Goal: Task Accomplishment & Management: Manage account settings

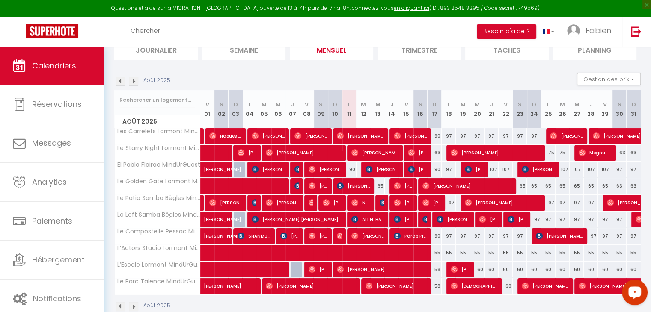
scroll to position [68, 0]
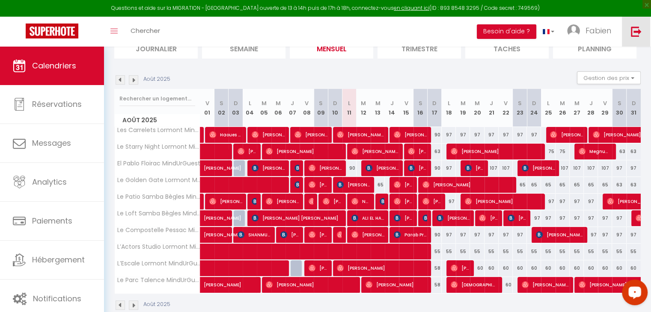
click at [638, 29] on img at bounding box center [636, 31] width 11 height 11
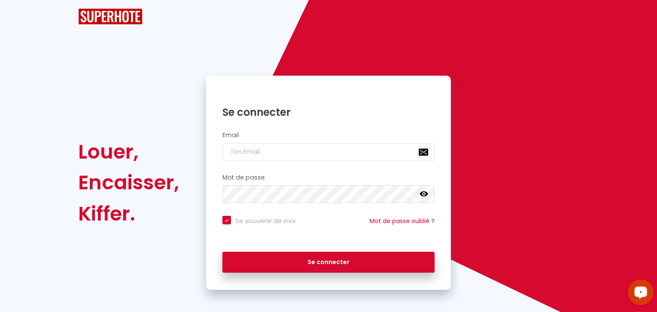
checkbox input "true"
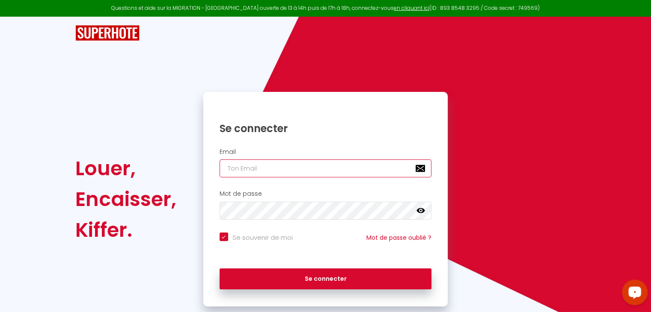
type input "[EMAIL_ADDRESS][DOMAIN_NAME]"
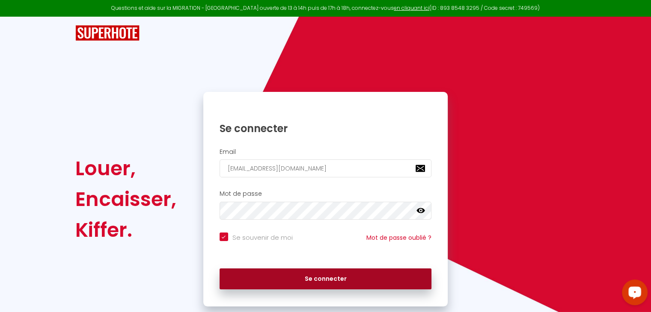
click at [289, 283] on button "Se connecter" at bounding box center [326, 279] width 212 height 21
checkbox input "true"
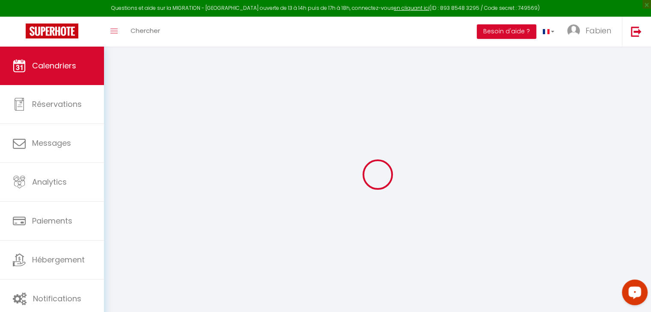
select select
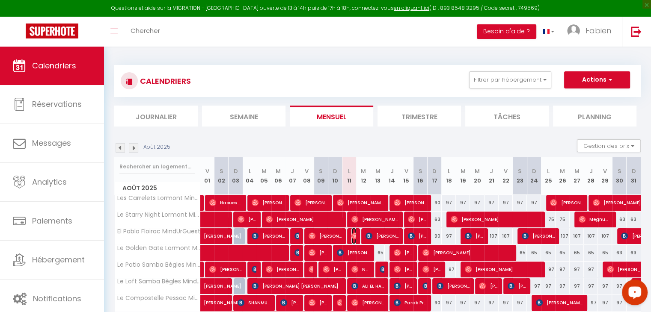
click at [355, 234] on img at bounding box center [354, 236] width 7 height 7
select select "OK"
select select "0"
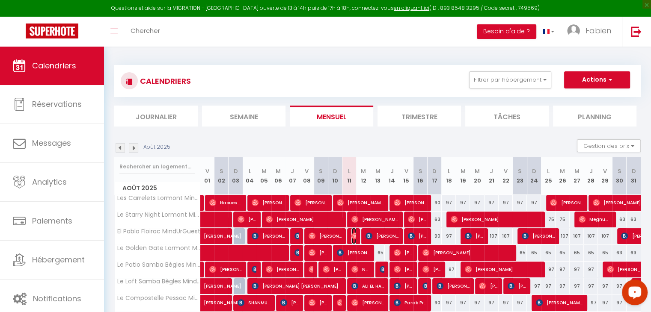
select select "1"
select select
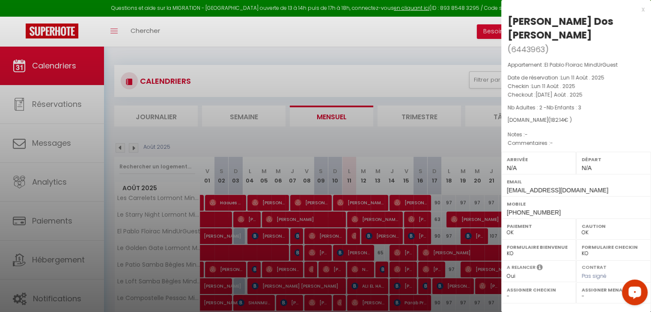
click at [582, 299] on select "- [PERSON_NAME] [PERSON_NAME] [PERSON_NAME] [PERSON_NAME] [PERSON_NAME] [PERSON…" at bounding box center [614, 297] width 64 height 8
select select "39343"
click at [582, 293] on select "- [PERSON_NAME] [PERSON_NAME] [PERSON_NAME] [PERSON_NAME] [PERSON_NAME] [PERSON…" at bounding box center [614, 297] width 64 height 8
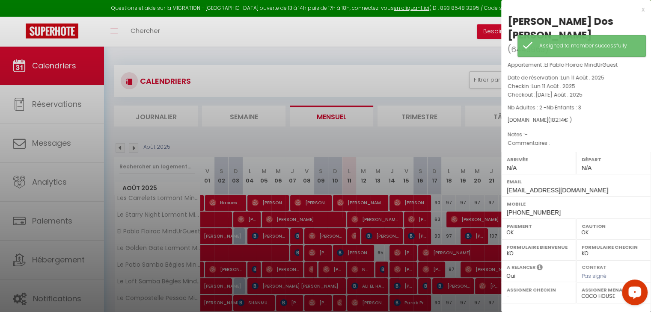
click at [637, 7] on div "x" at bounding box center [572, 9] width 143 height 10
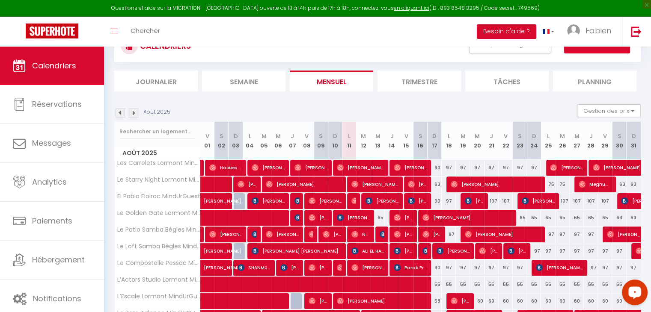
scroll to position [84, 0]
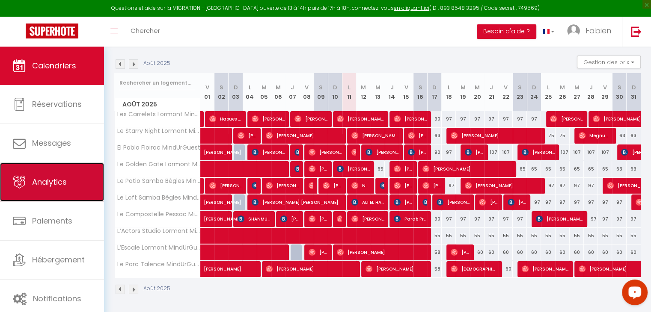
click at [45, 184] on span "Analytics" at bounding box center [49, 182] width 35 height 11
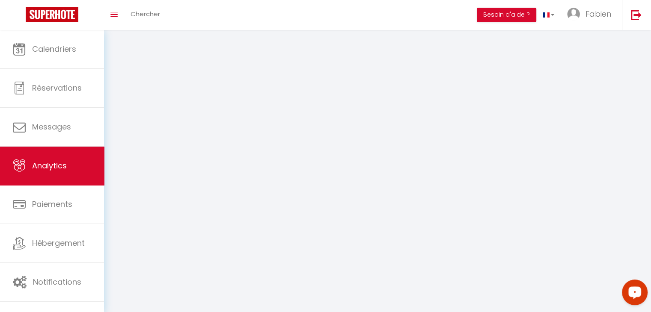
select select "2025"
select select "8"
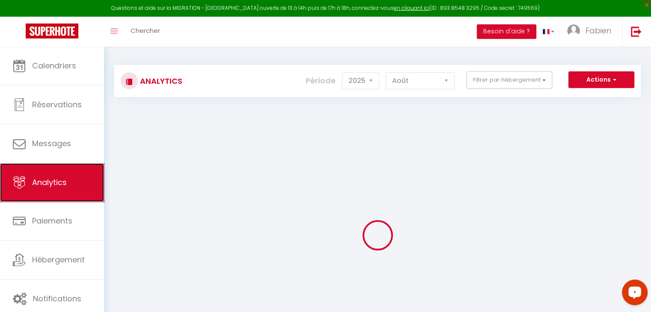
click at [45, 184] on span "Analytics" at bounding box center [49, 182] width 35 height 11
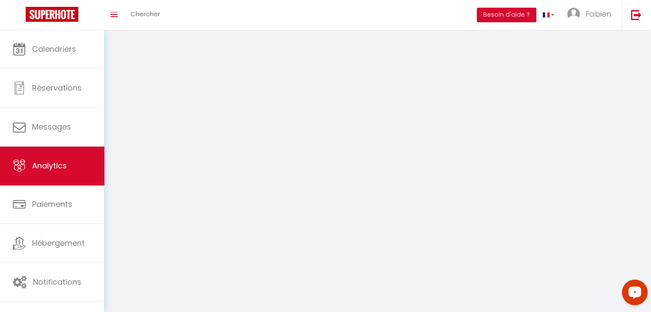
select select "2025"
select select "8"
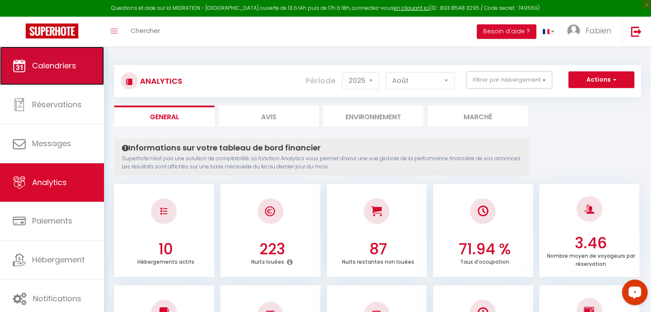
click at [63, 60] on span "Calendriers" at bounding box center [54, 65] width 44 height 11
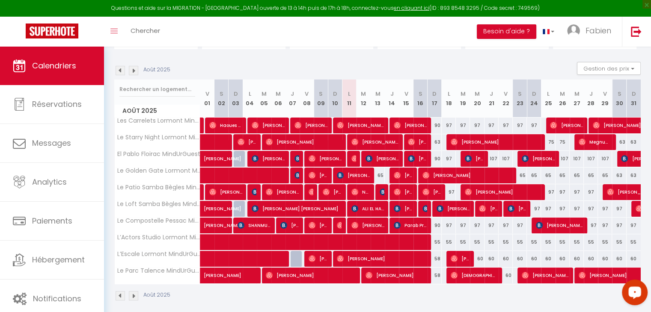
scroll to position [84, 0]
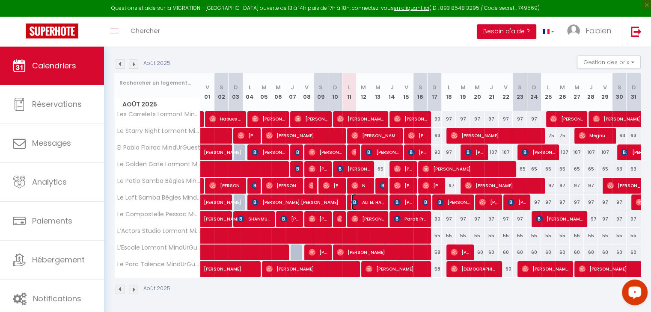
click at [366, 203] on span "ALI EL HAIRECH" at bounding box center [367, 202] width 33 height 16
select select "OK"
select select "KO"
select select "0"
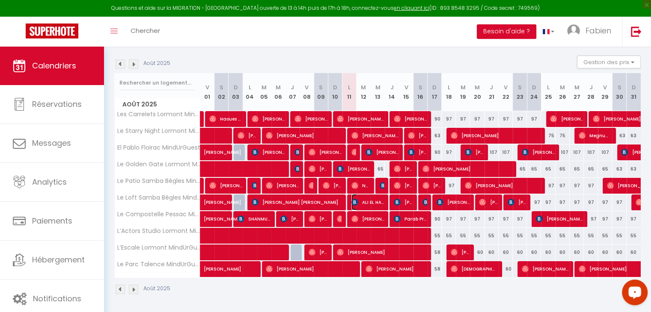
select select "1"
select select
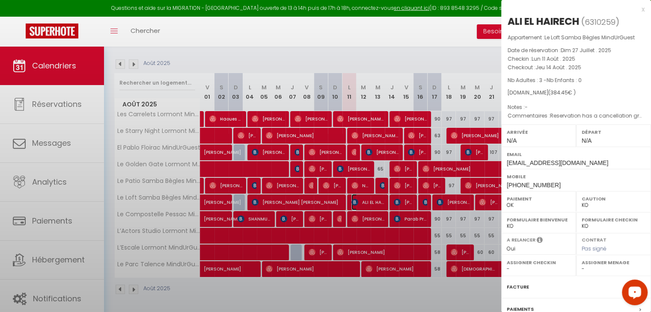
select select "39343"
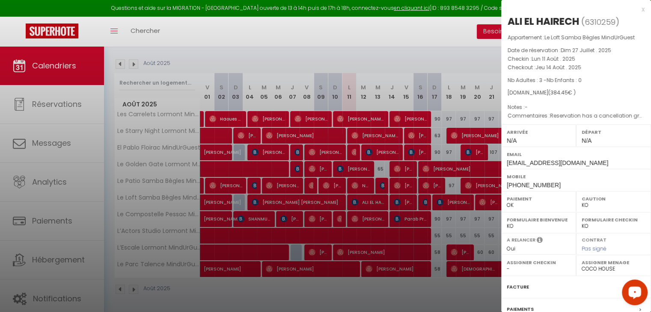
click at [635, 9] on div "x" at bounding box center [572, 9] width 143 height 10
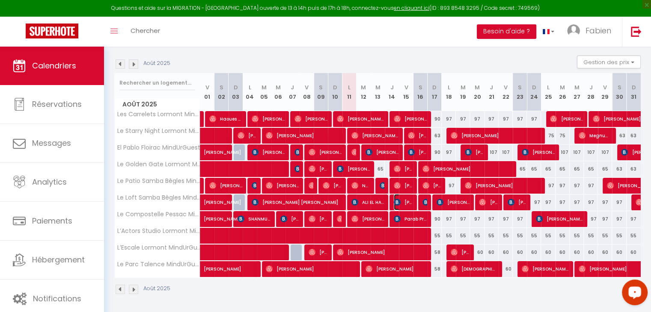
click at [406, 200] on span "[PERSON_NAME]" at bounding box center [403, 202] width 19 height 16
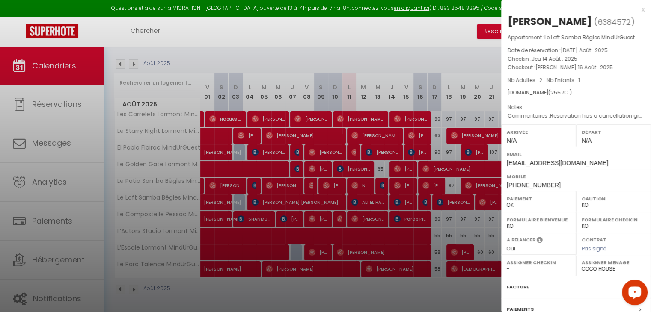
click at [388, 304] on div at bounding box center [325, 156] width 651 height 312
